Goal: Task Accomplishment & Management: Use online tool/utility

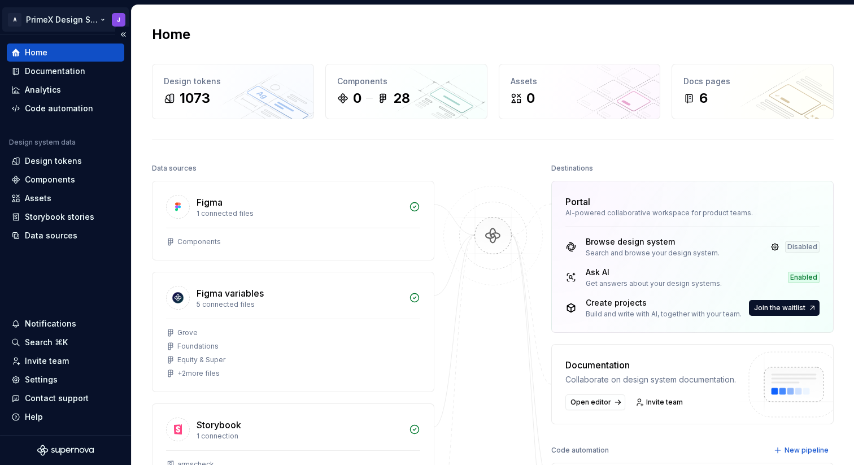
click at [99, 20] on html "A PrimeX Design System J Home Documentation Analytics Code automation Design sy…" at bounding box center [427, 232] width 854 height 465
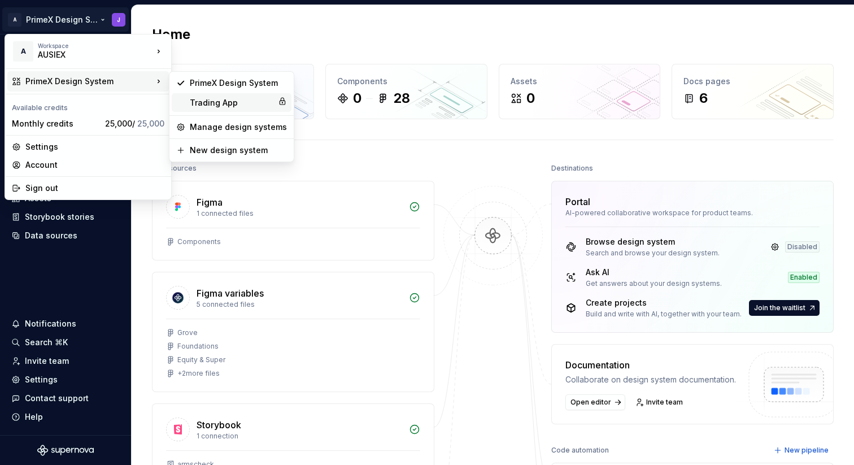
click at [205, 101] on div "Trading App" at bounding box center [232, 102] width 84 height 11
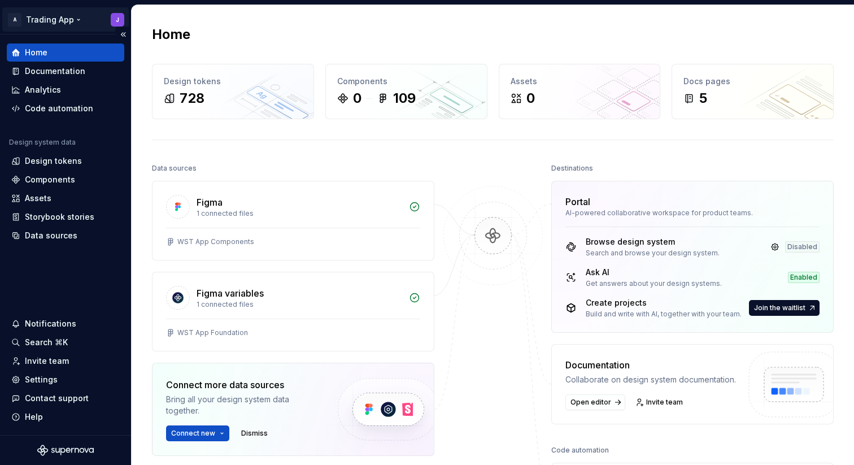
click at [77, 20] on html "A Trading App J Home Documentation Analytics Code automation Design system data…" at bounding box center [427, 232] width 854 height 465
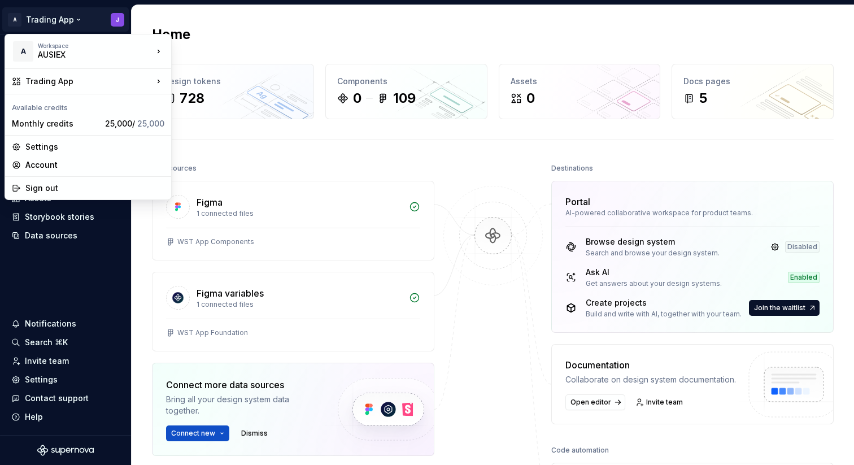
click at [250, 22] on html "A Trading App J Home Documentation Analytics Code automation Design system data…" at bounding box center [427, 232] width 854 height 465
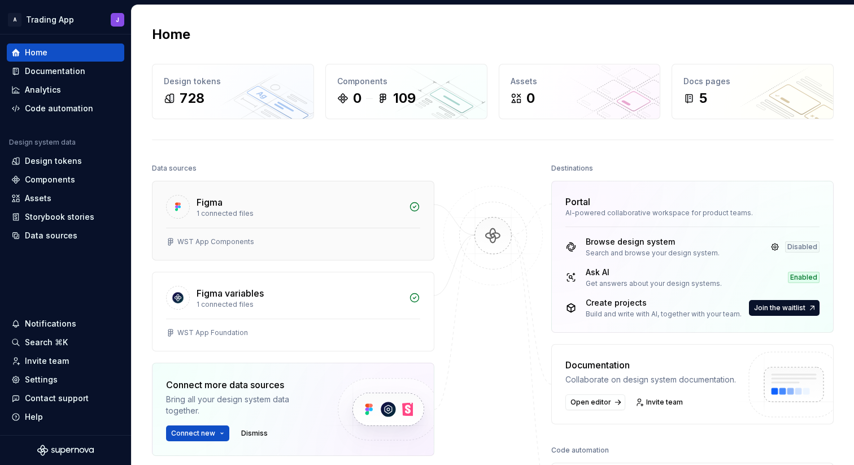
click at [327, 217] on div "1 connected files" at bounding box center [300, 213] width 206 height 9
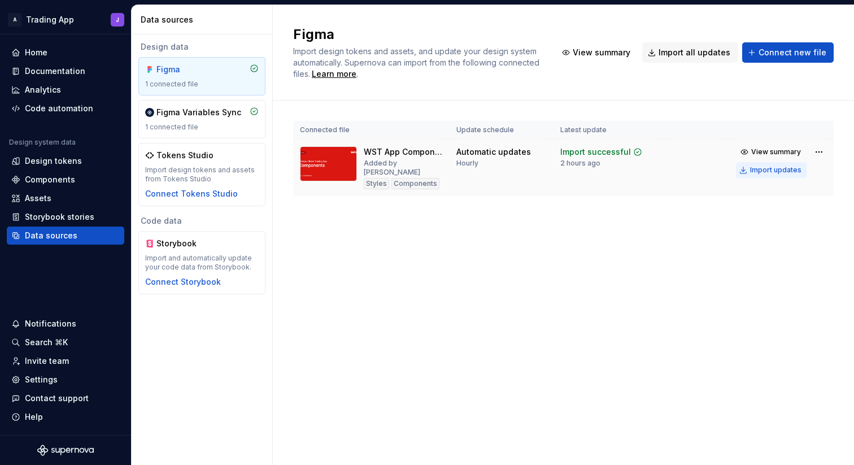
click at [780, 170] on div "Import updates" at bounding box center [775, 170] width 51 height 9
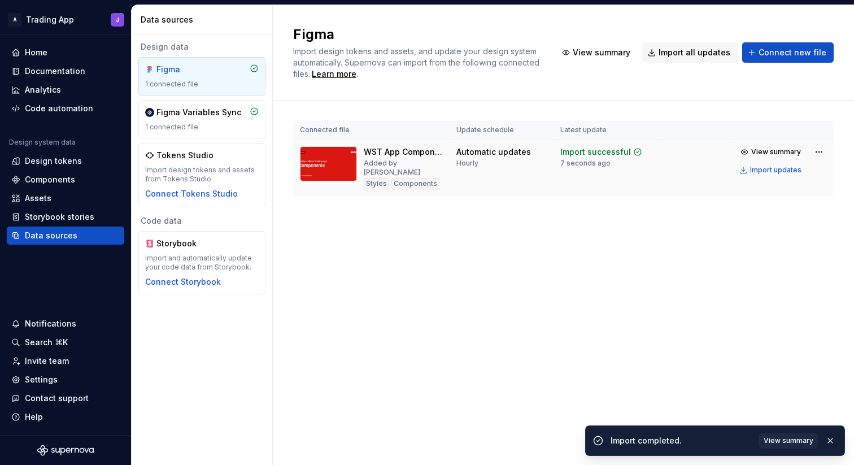
click at [424, 232] on div "Figma Import design tokens and assets, and update your design system automatica…" at bounding box center [563, 235] width 581 height 460
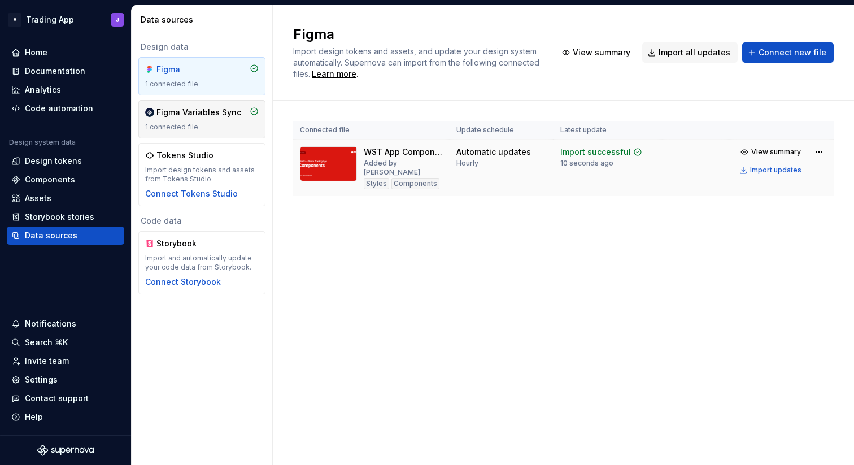
click at [194, 123] on div "1 connected file" at bounding box center [202, 127] width 114 height 9
